Goal: Task Accomplishment & Management: Use online tool/utility

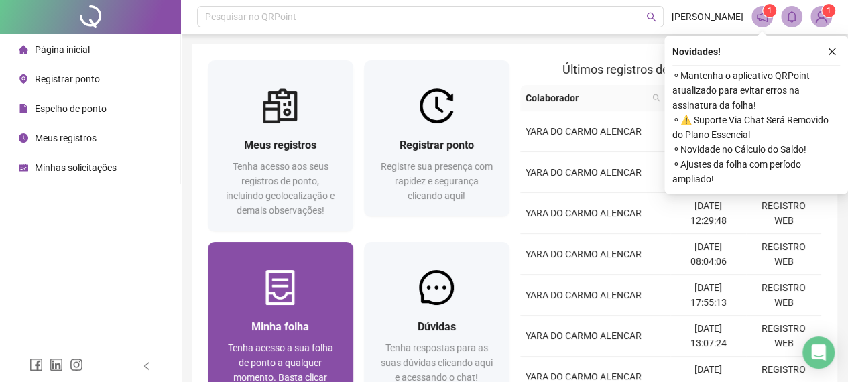
click at [310, 279] on div at bounding box center [280, 287] width 145 height 35
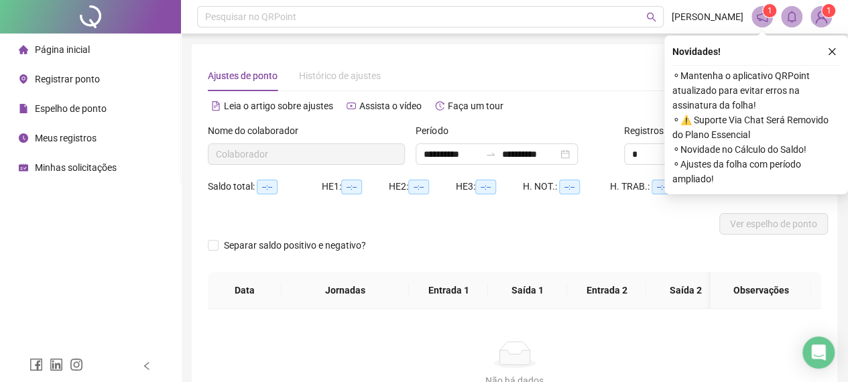
type input "**********"
click at [829, 50] on icon "close" at bounding box center [831, 51] width 9 height 9
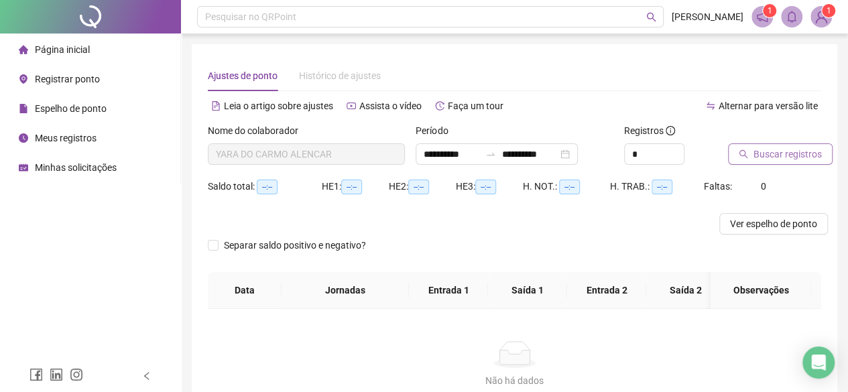
click at [770, 149] on span "Buscar registros" at bounding box center [787, 154] width 68 height 15
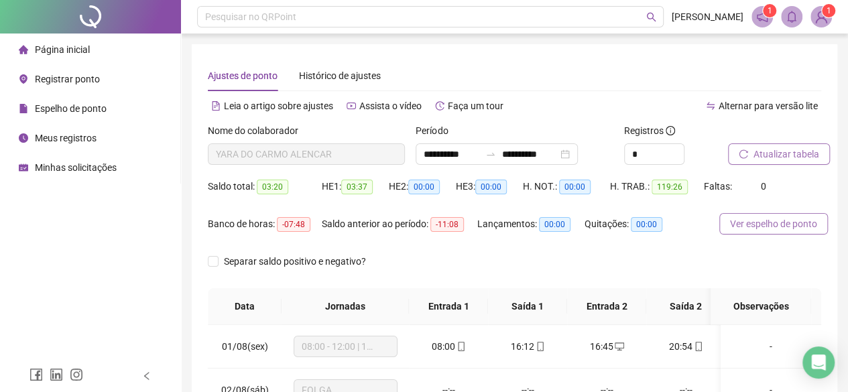
click at [768, 224] on span "Ver espelho de ponto" at bounding box center [773, 223] width 87 height 15
click at [81, 50] on span "Página inicial" at bounding box center [62, 49] width 55 height 11
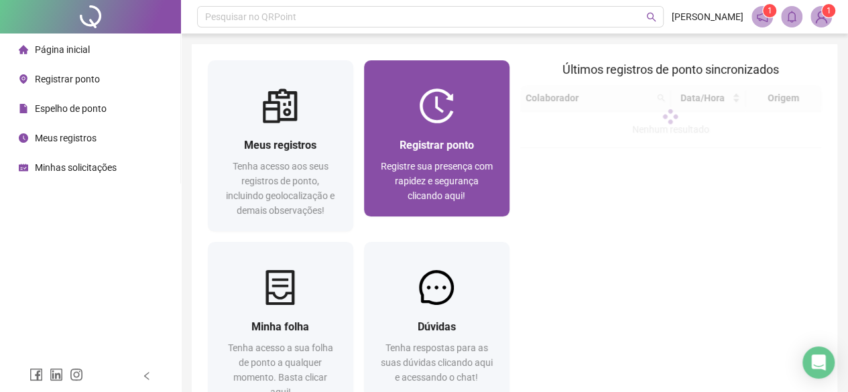
click at [446, 135] on div "Registrar ponto Registre sua presença com rapidez e segurança clicando aqui!" at bounding box center [436, 169] width 145 height 93
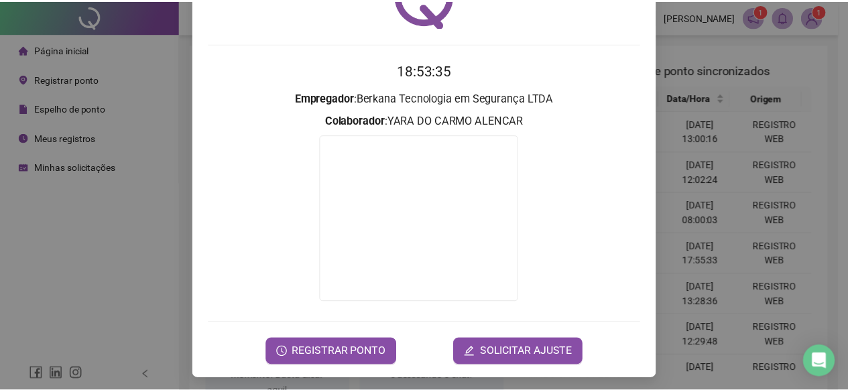
scroll to position [86, 0]
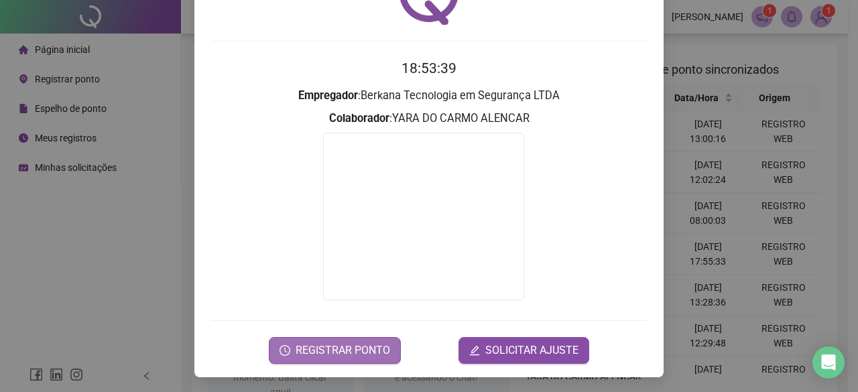
click at [356, 348] on span "REGISTRAR PONTO" at bounding box center [342, 350] width 94 height 16
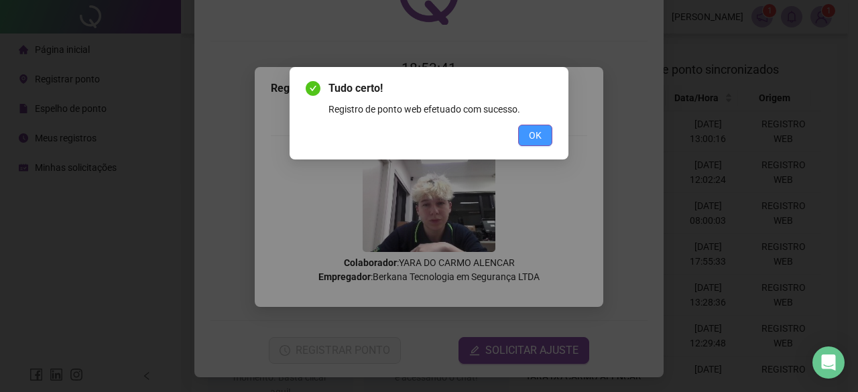
click at [533, 131] on span "OK" at bounding box center [535, 135] width 13 height 15
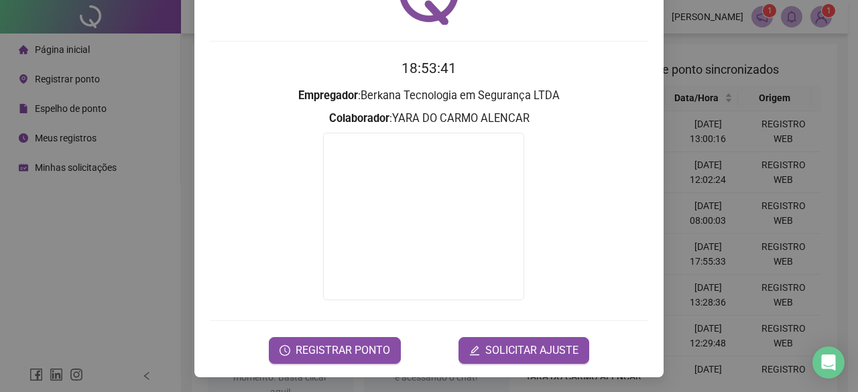
click at [720, 132] on div "Registro de ponto web 18:53:41 Empregador : Berkana Tecnologia em Segurança LTD…" at bounding box center [429, 196] width 858 height 392
